Goal: Check status: Check status

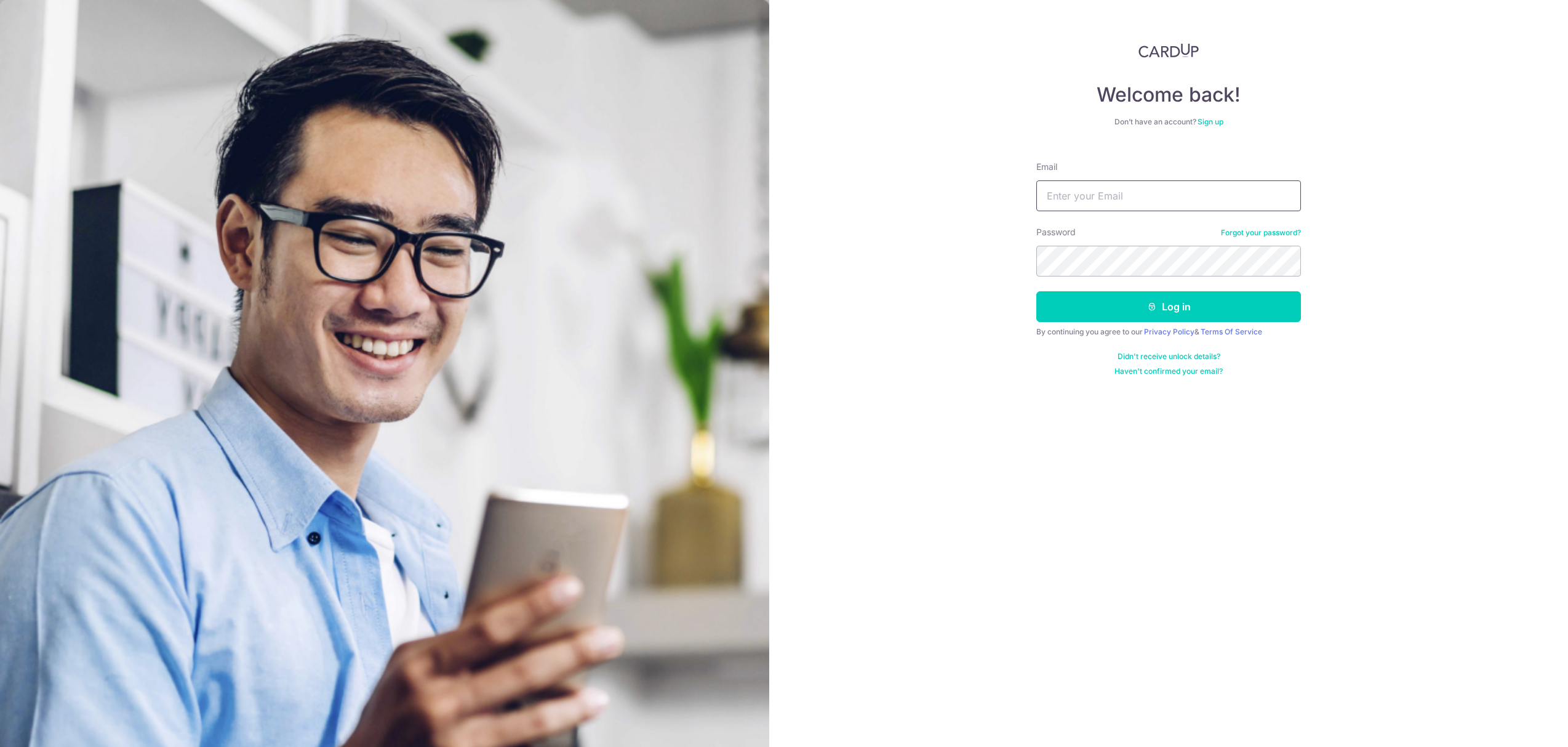
click at [1084, 203] on input "Email" at bounding box center [1169, 195] width 265 height 31
type input "[EMAIL_ADDRESS][DOMAIN_NAME]"
click at [1176, 321] on button "Log in" at bounding box center [1169, 307] width 265 height 31
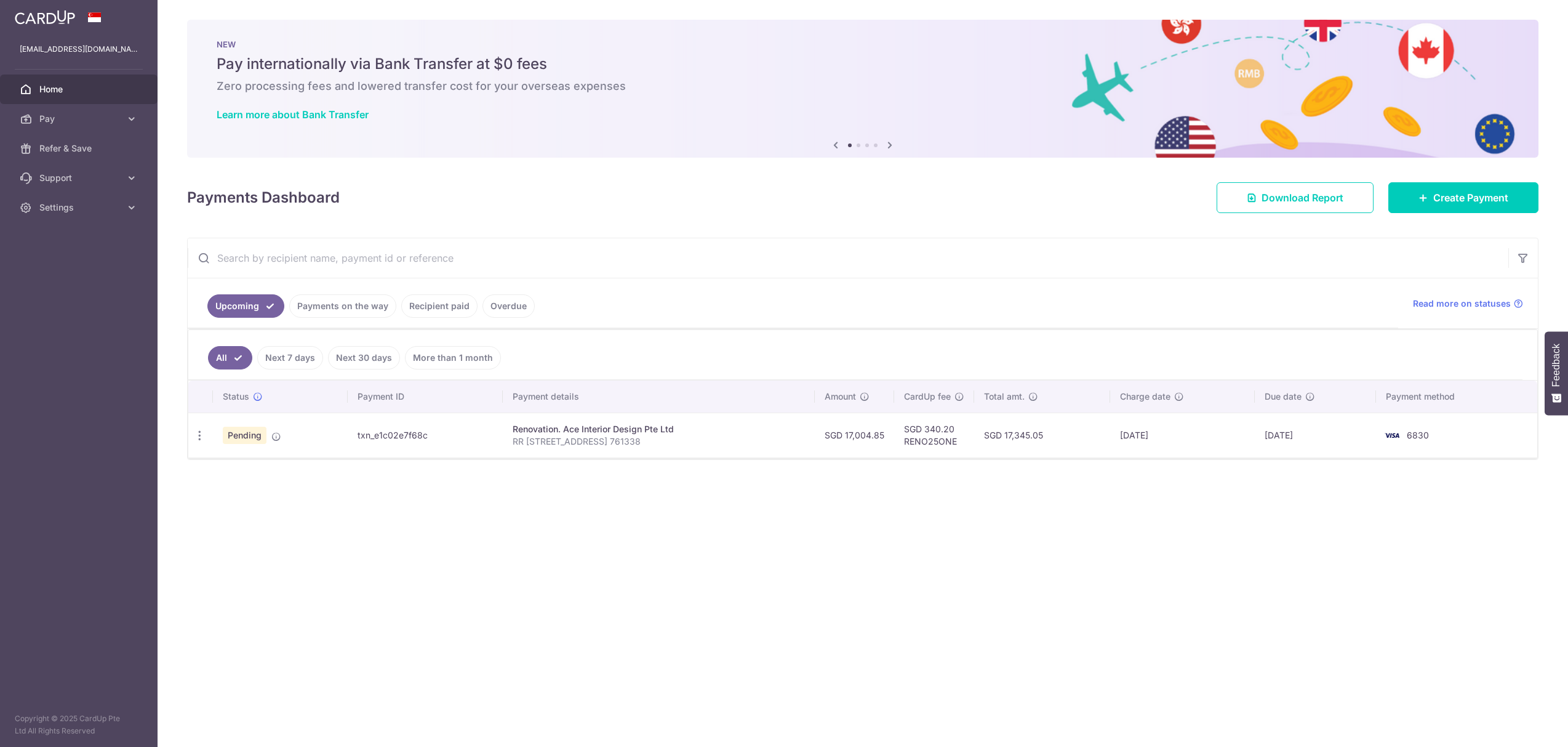
drag, startPoint x: 895, startPoint y: 362, endPoint x: 1209, endPoint y: 589, distance: 387.5
click at [1209, 589] on div "× Pause Schedule Pause all future payments in this series Pause just this one p…" at bounding box center [863, 373] width 1411 height 747
click at [282, 441] on td "Pending Payment setup is successful. It will be reviewed closer to or on the sc…" at bounding box center [280, 435] width 135 height 45
click at [282, 441] on td "Pending" at bounding box center [280, 435] width 135 height 45
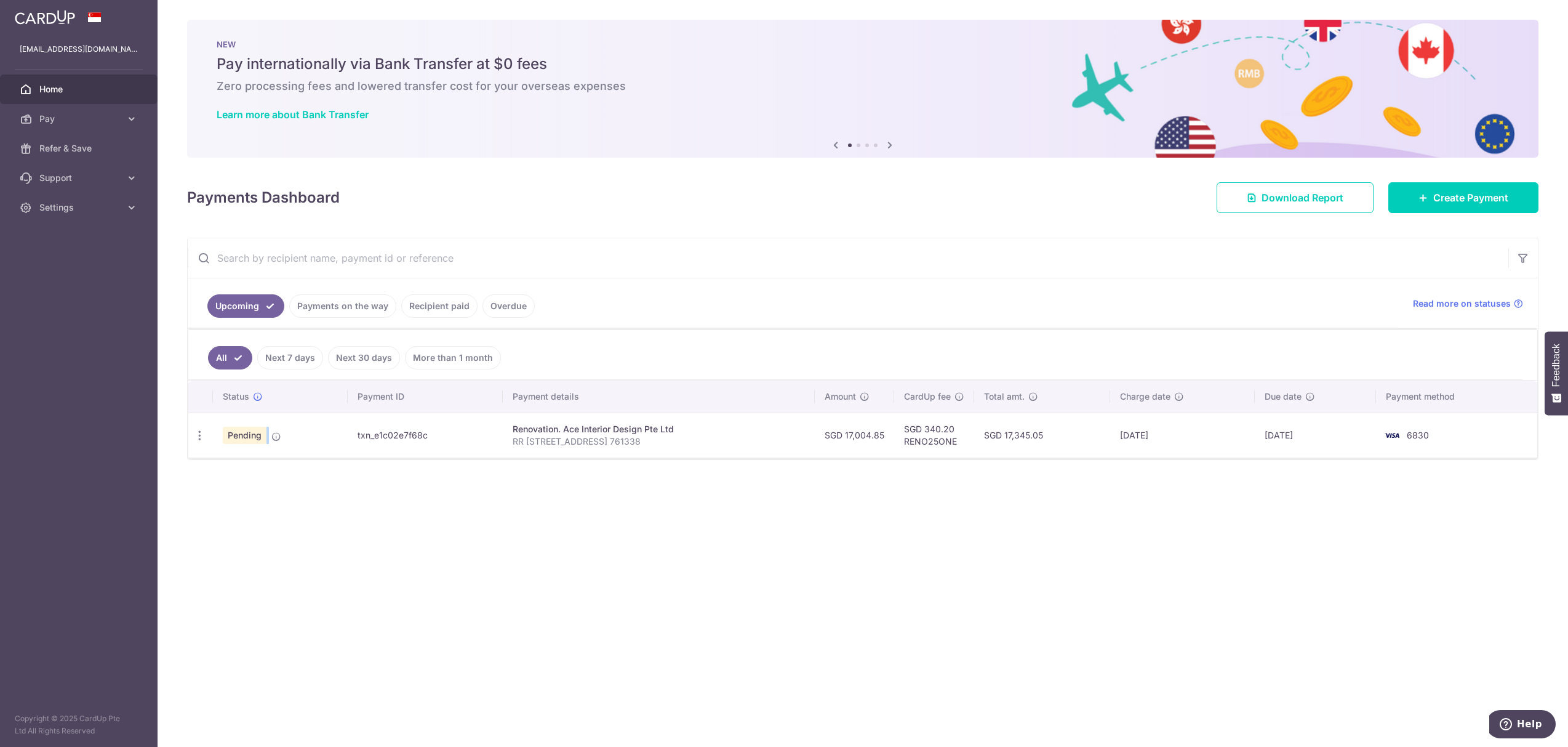
click at [282, 441] on td "Pending" at bounding box center [280, 435] width 135 height 45
click at [274, 440] on icon at bounding box center [276, 436] width 10 height 10
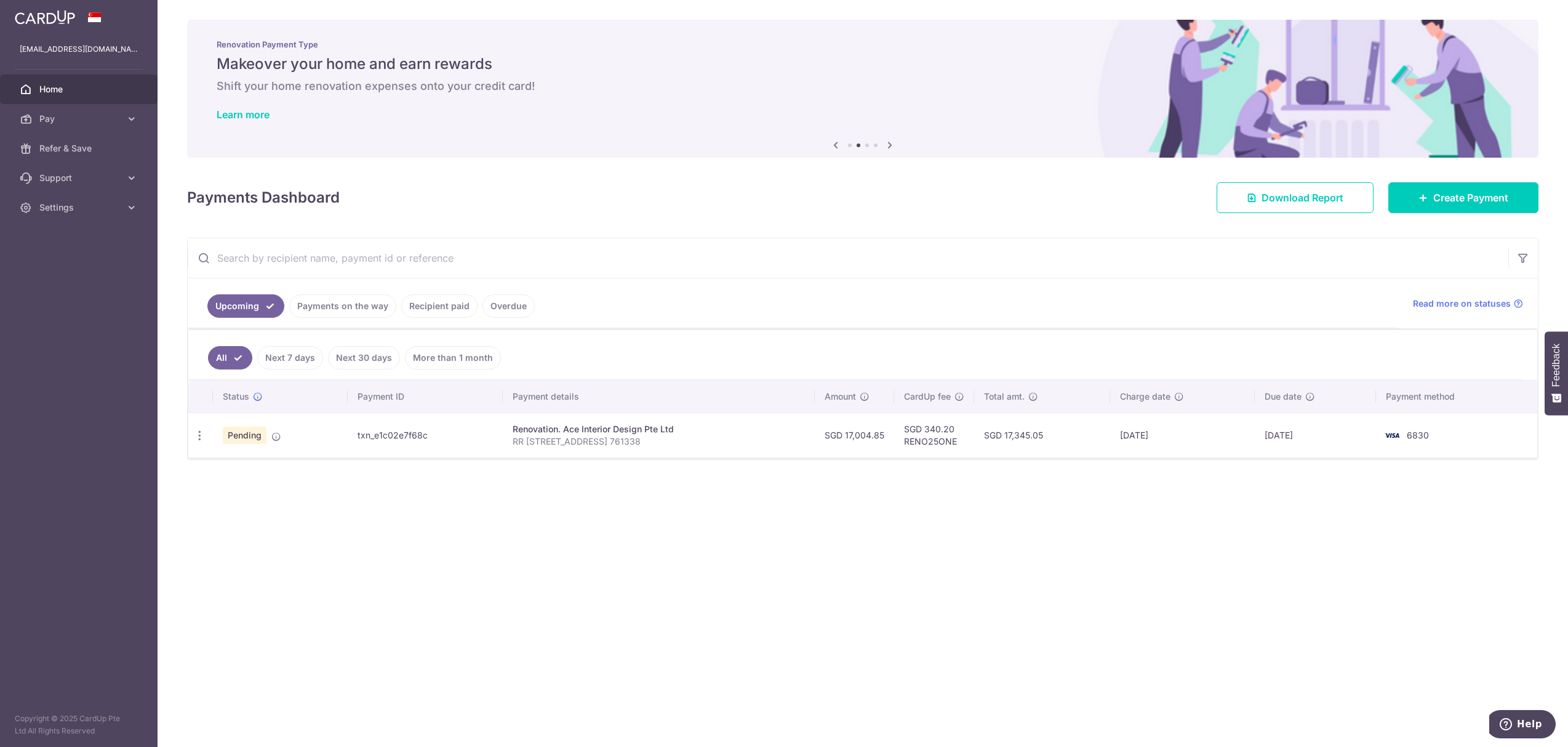
click at [629, 488] on div "× Pause Schedule Pause all future payments in this series Pause just this one p…" at bounding box center [863, 373] width 1411 height 747
click at [1183, 397] on icon at bounding box center [1179, 396] width 10 height 10
click at [1146, 441] on td "01/10/2025" at bounding box center [1183, 435] width 145 height 45
click at [936, 508] on div "× Pause Schedule Pause all future payments in this series Pause just this one p…" at bounding box center [863, 373] width 1411 height 747
click at [1315, 398] on icon at bounding box center [1310, 396] width 10 height 10
